Goal: Information Seeking & Learning: Learn about a topic

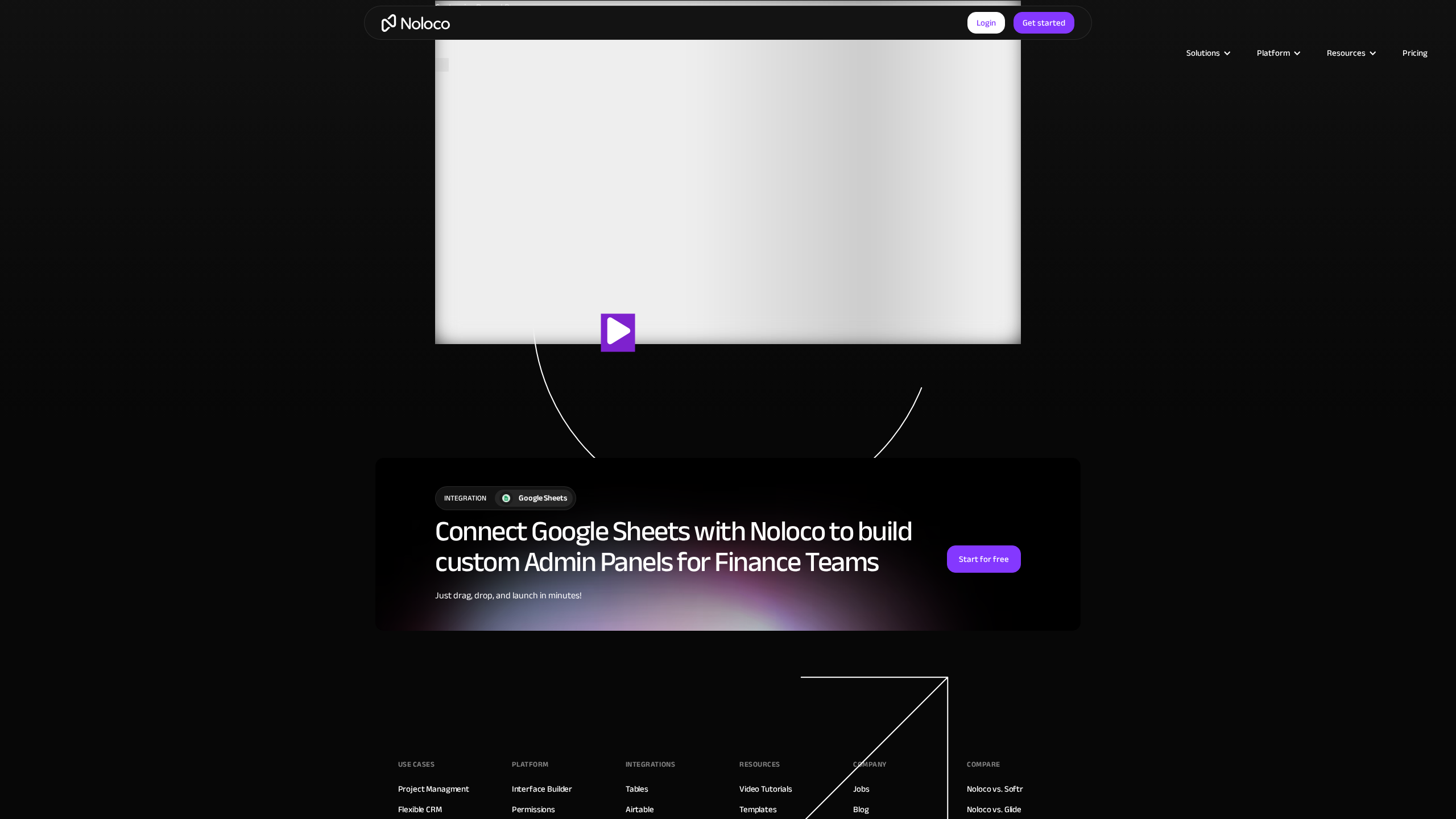
scroll to position [2352, 0]
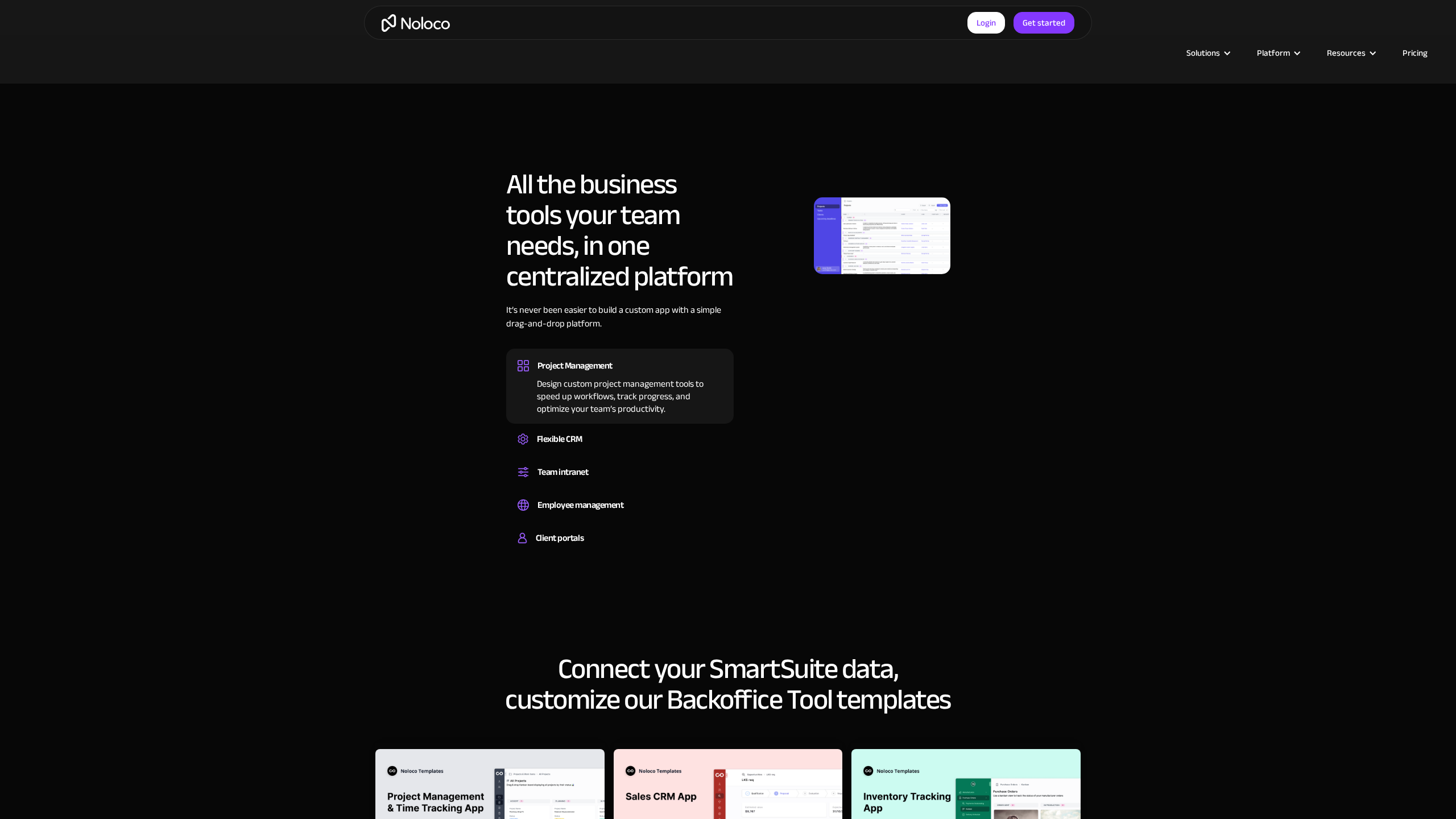
scroll to position [1438, 0]
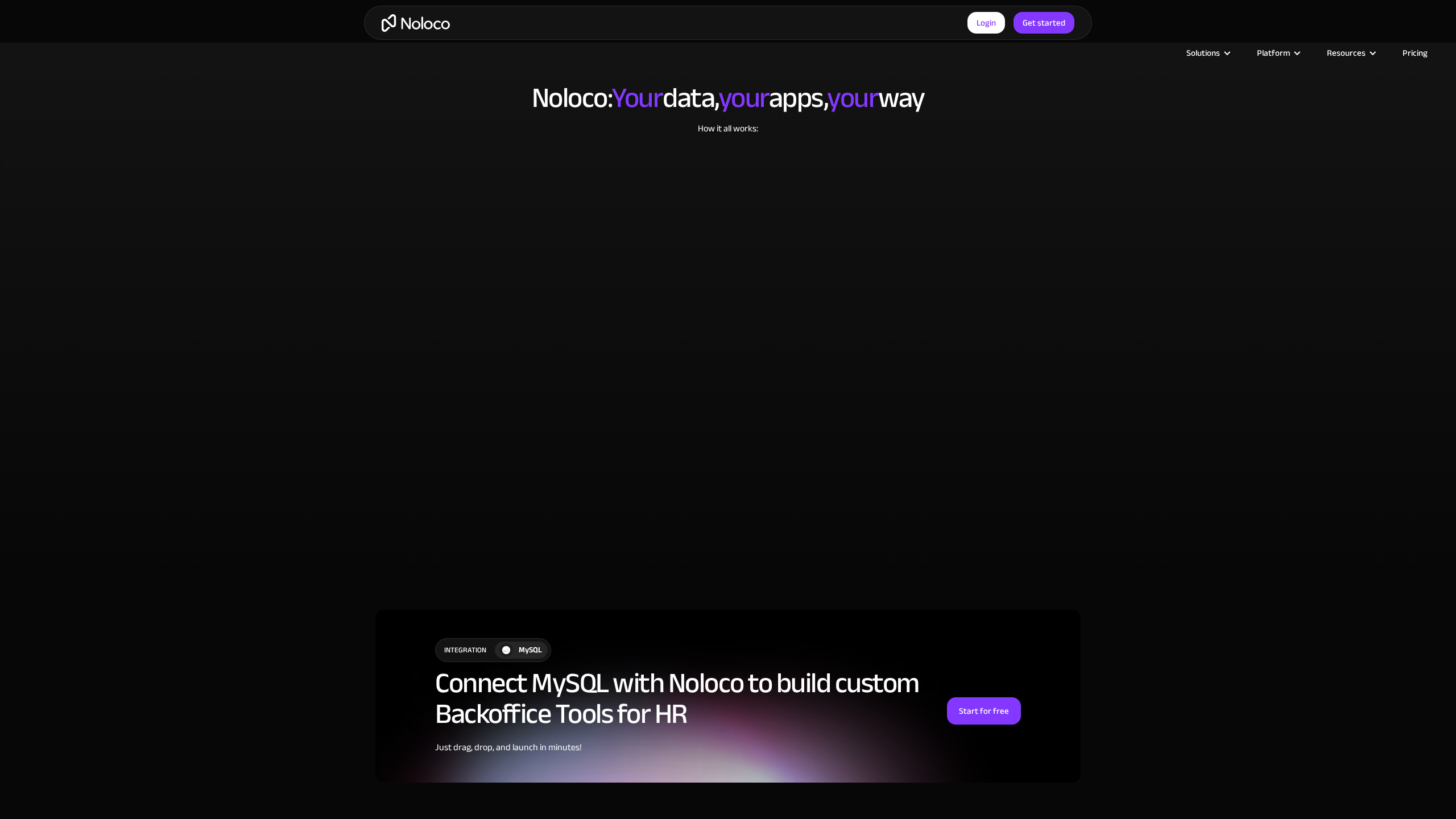
scroll to position [2725, 0]
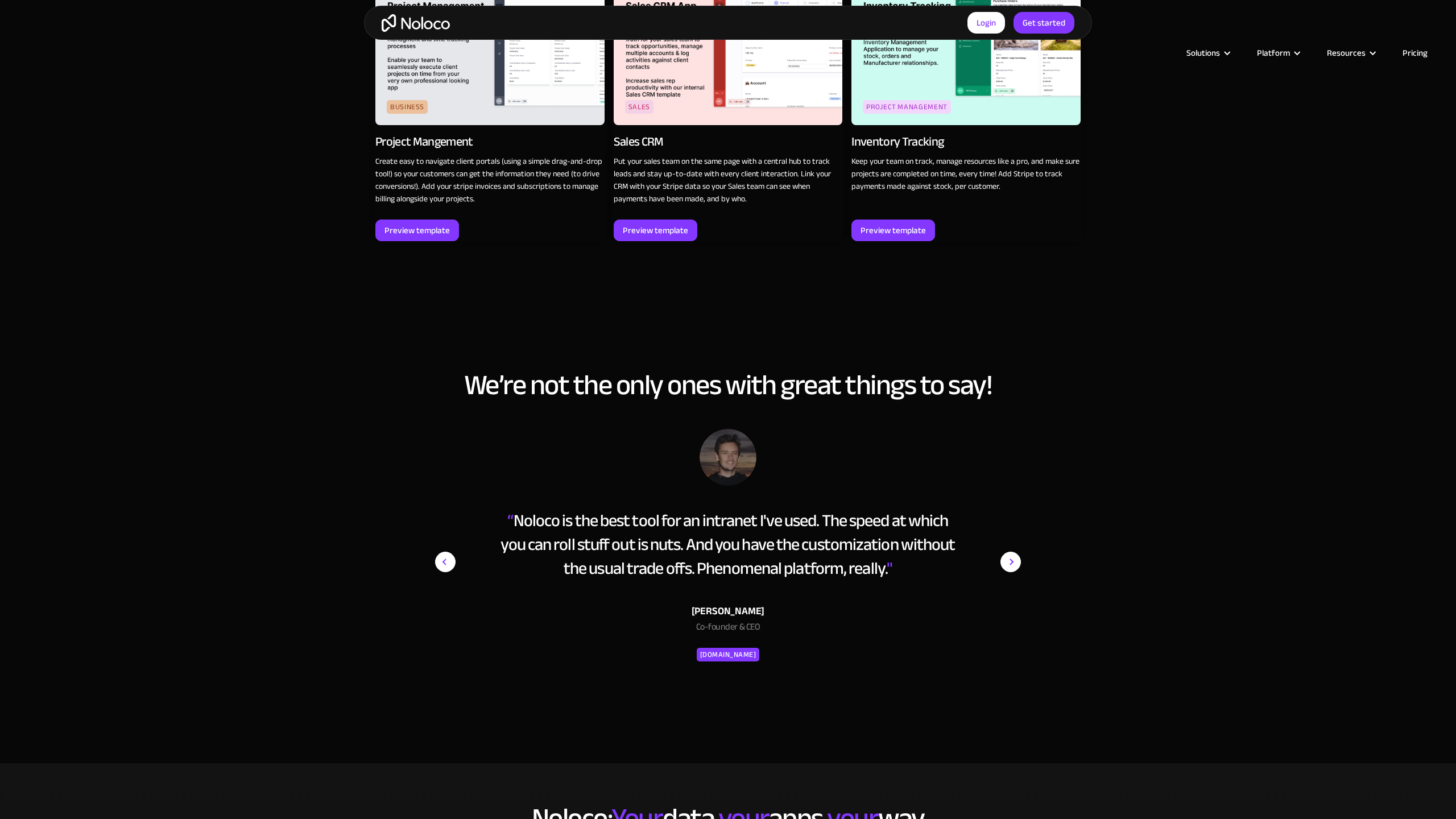
scroll to position [2187, 0]
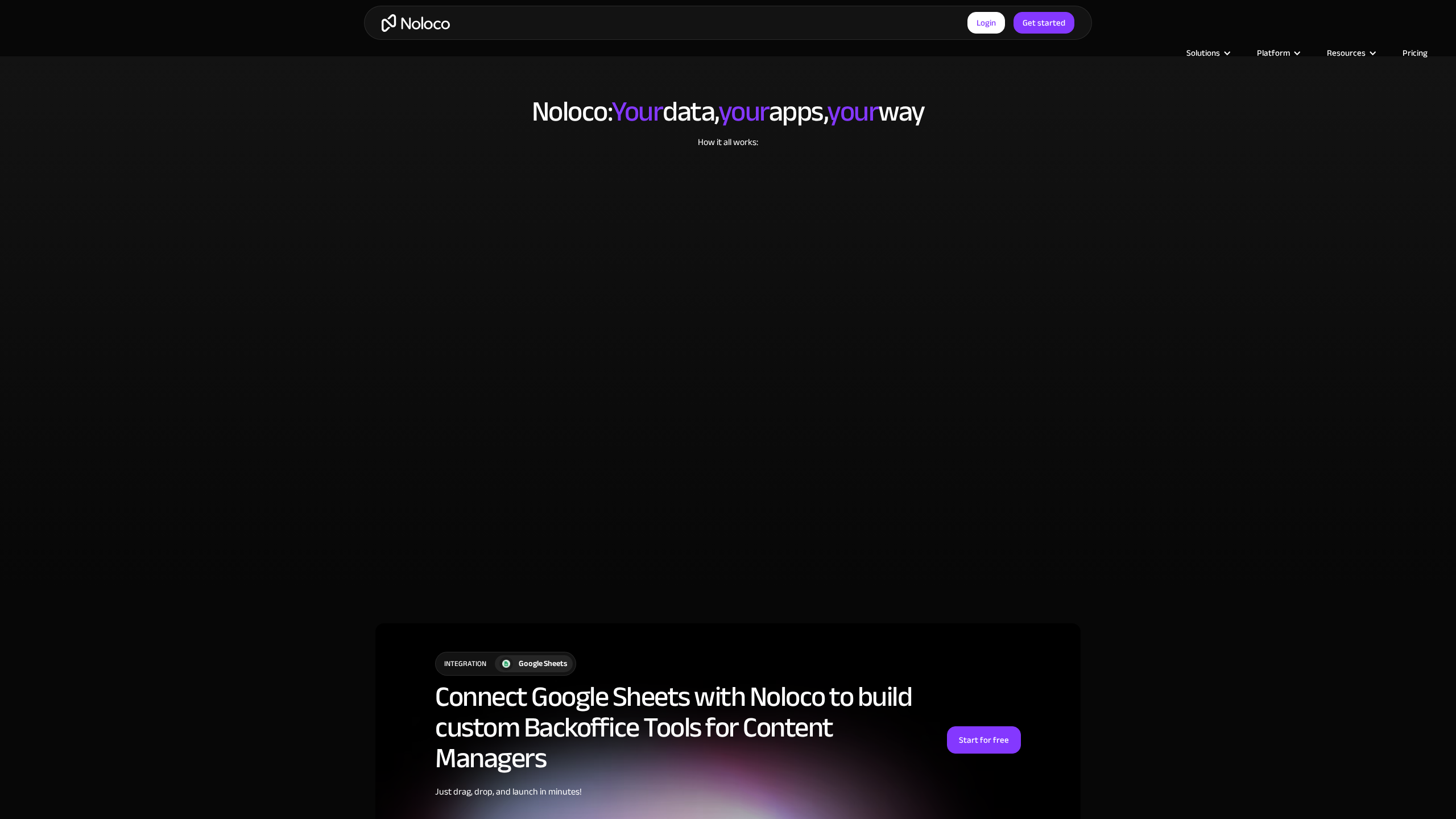
scroll to position [2769, 0]
